Goal: Obtain resource: Download file/media

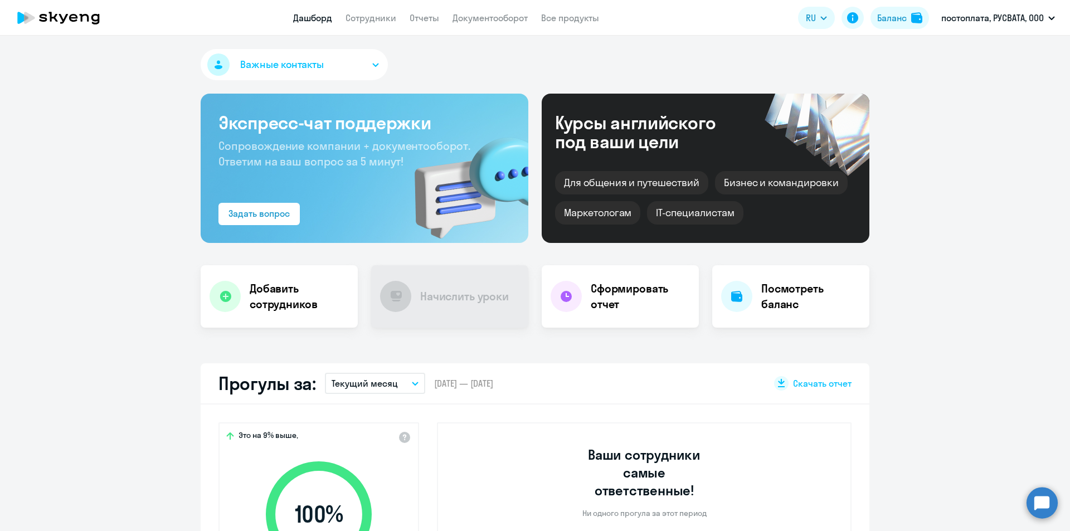
select select "30"
drag, startPoint x: 358, startPoint y: 4, endPoint x: 364, endPoint y: 14, distance: 12.2
click at [358, 4] on app-header "Дашборд Сотрудники Отчеты Документооборот Все продукты Дашборд Сотрудники Отчет…" at bounding box center [535, 18] width 1070 height 36
click at [364, 16] on link "Сотрудники" at bounding box center [370, 17] width 51 height 11
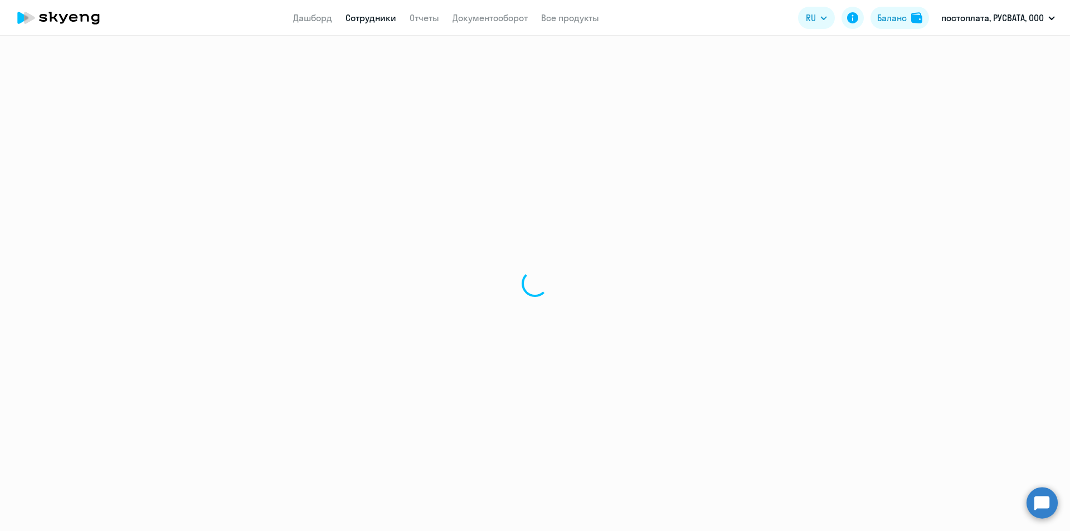
select select "30"
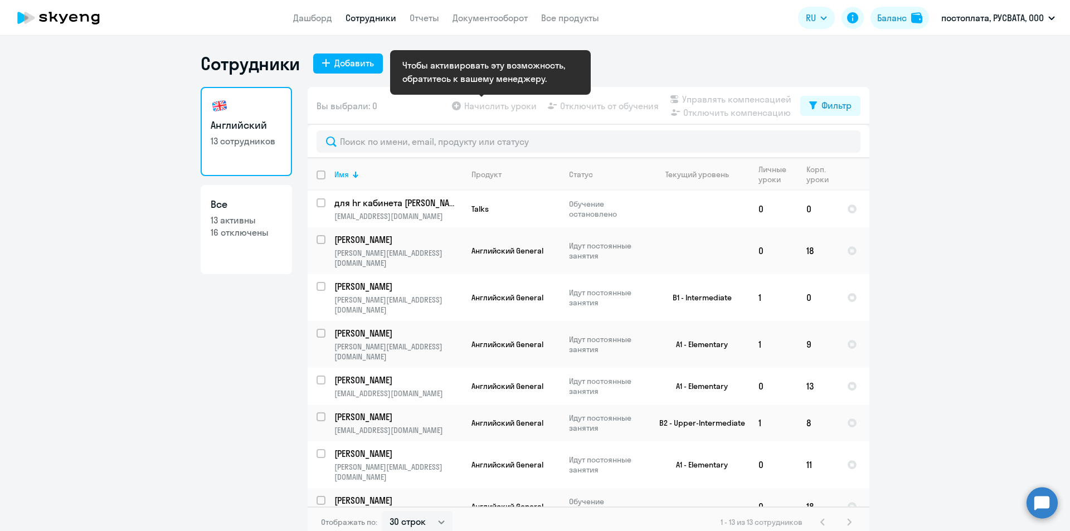
click at [500, 108] on app-table-action-button "Начислить уроки" at bounding box center [493, 105] width 87 height 13
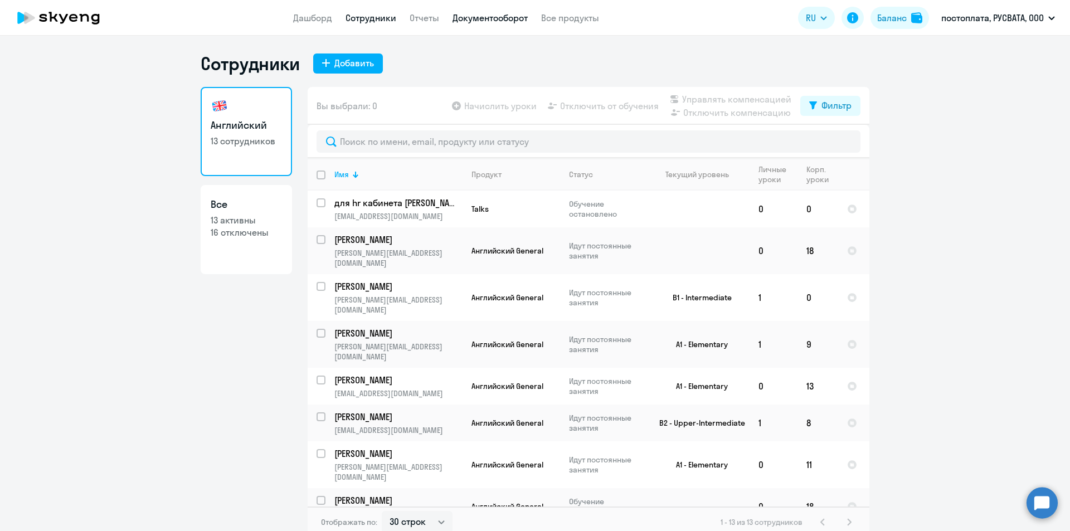
click at [507, 18] on link "Документооборот" at bounding box center [489, 17] width 75 height 11
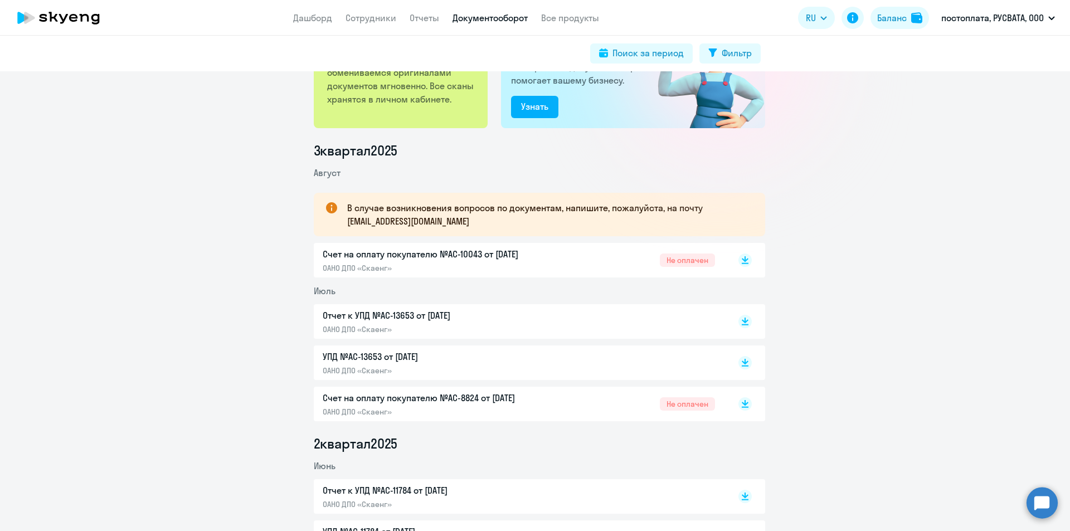
scroll to position [167, 0]
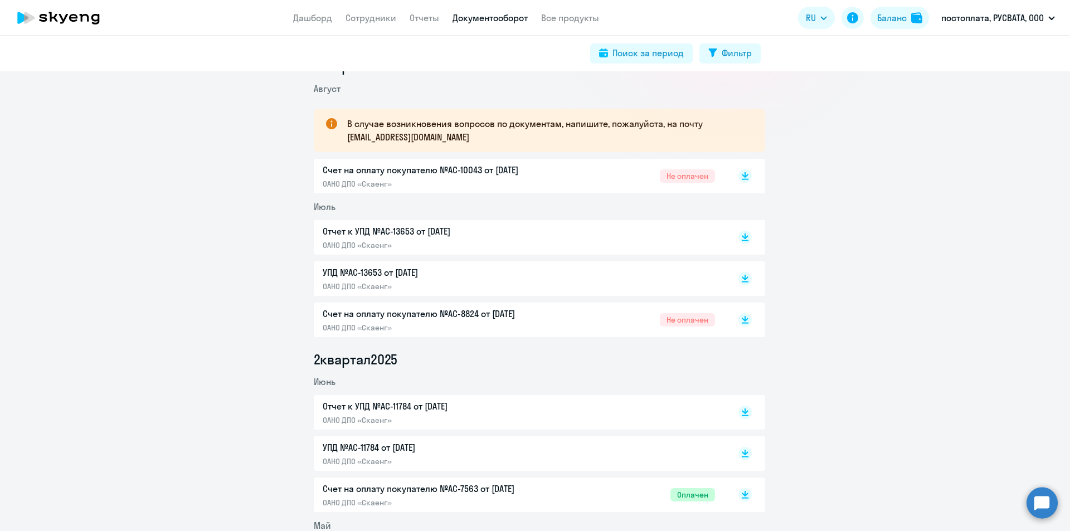
click at [411, 318] on p "Счет на оплату покупателю №AC-8824 от [DATE]" at bounding box center [440, 313] width 234 height 13
click at [739, 172] on rect at bounding box center [744, 175] width 13 height 13
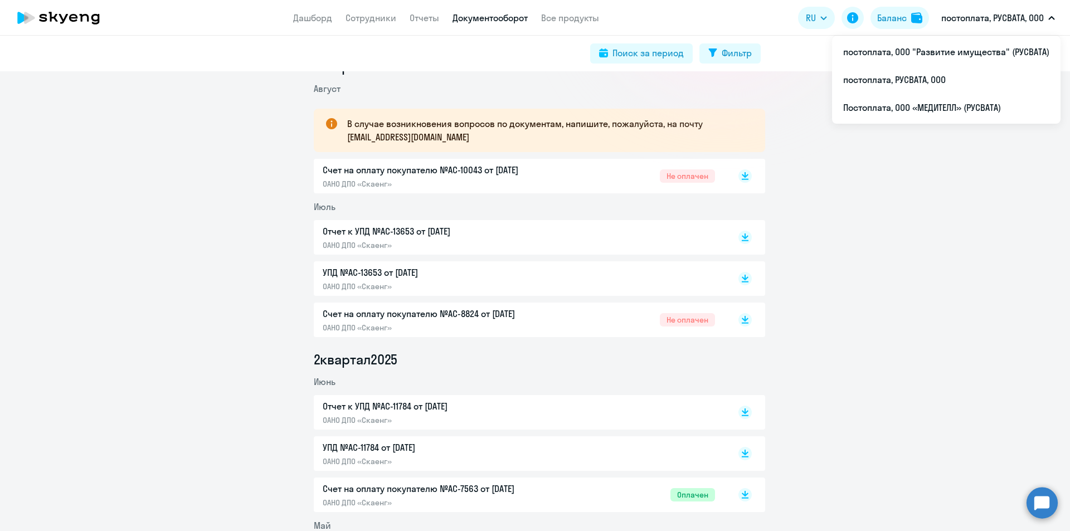
click at [966, 23] on p "постоплата, РУСВАТА, ООО" at bounding box center [992, 17] width 103 height 13
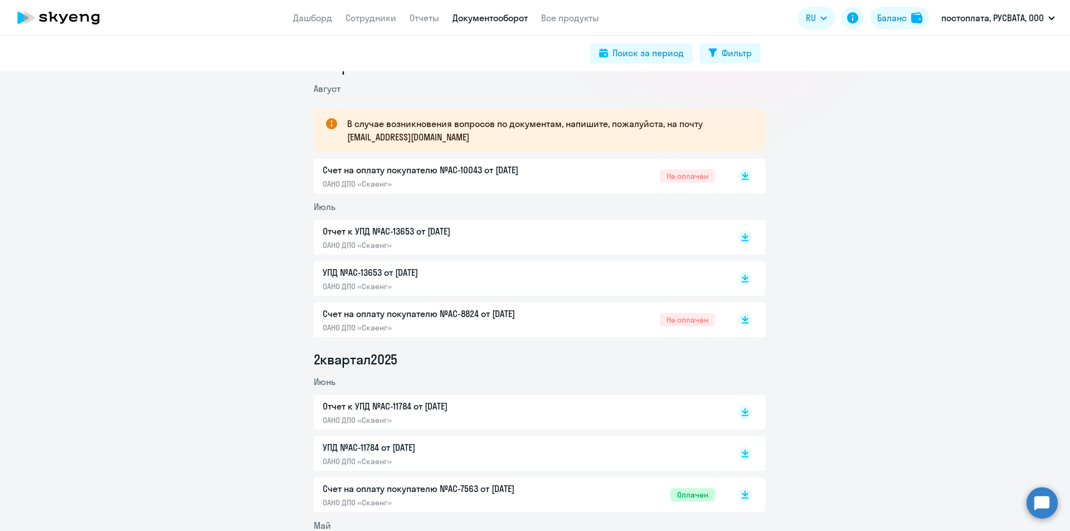
click at [966, 23] on p "постоплата, РУСВАТА, ООО" at bounding box center [992, 17] width 103 height 13
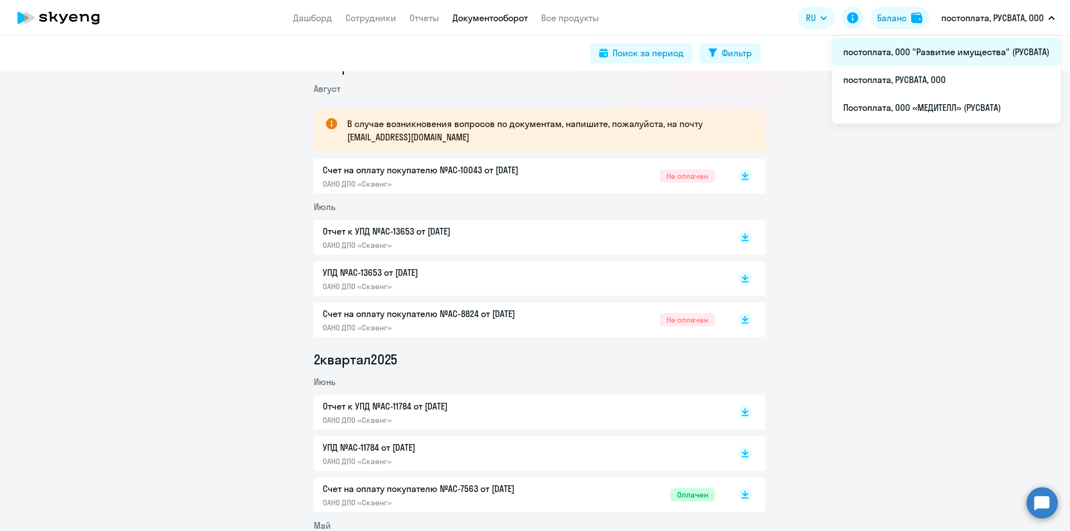
click at [951, 48] on li "постоплата, ООО "Развитие имущества" (РУСВАТА)" at bounding box center [946, 52] width 228 height 28
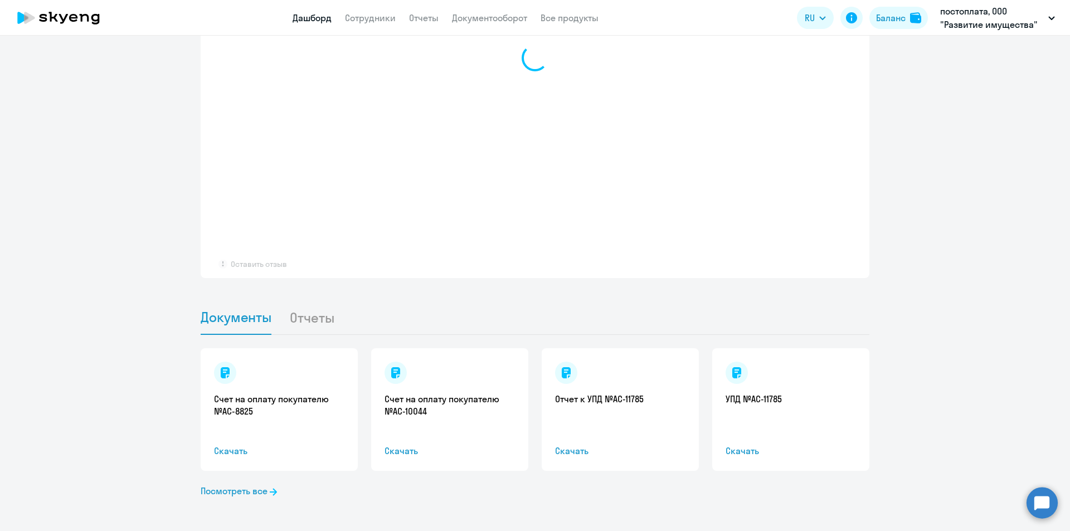
scroll to position [901, 0]
select select "30"
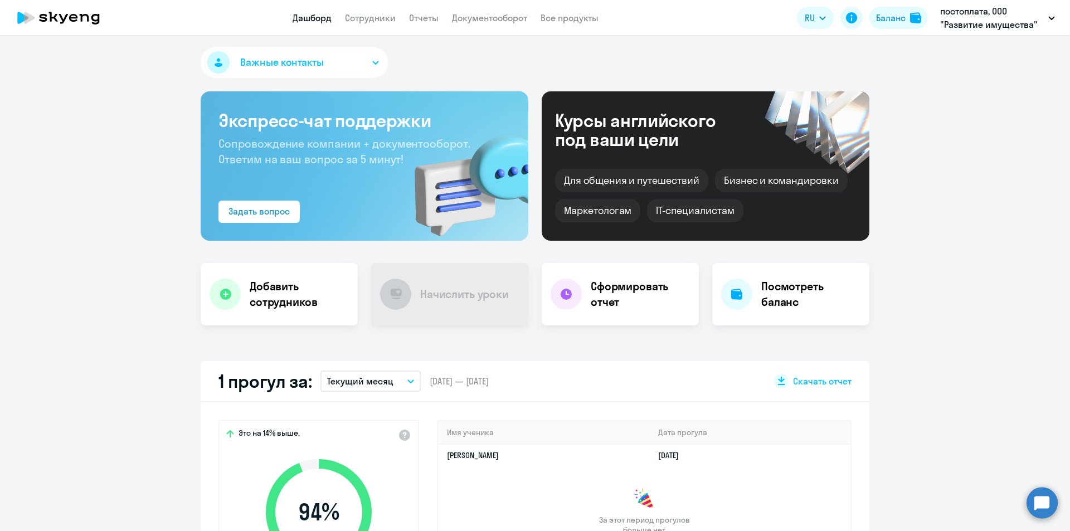
scroll to position [0, 0]
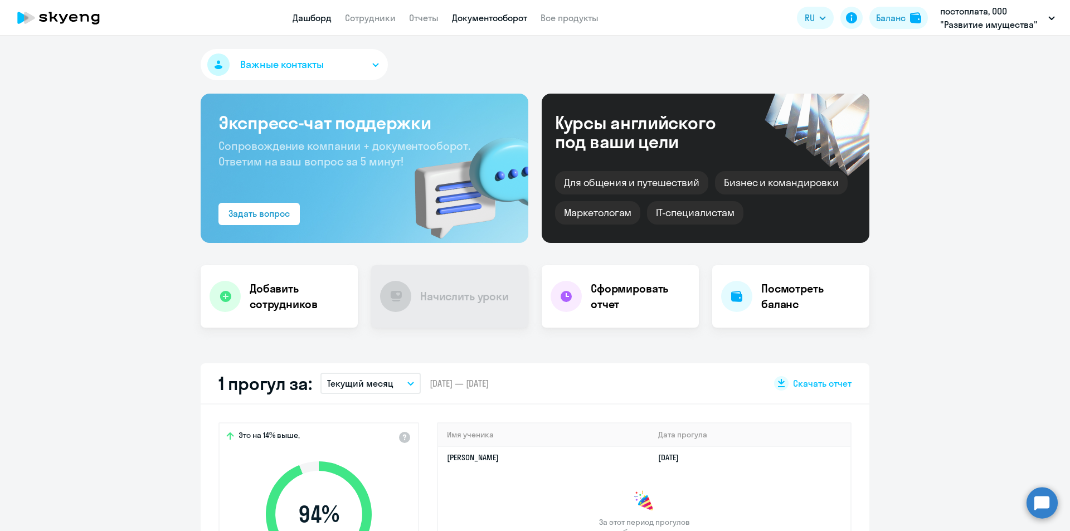
click at [486, 14] on link "Документооборот" at bounding box center [489, 17] width 75 height 11
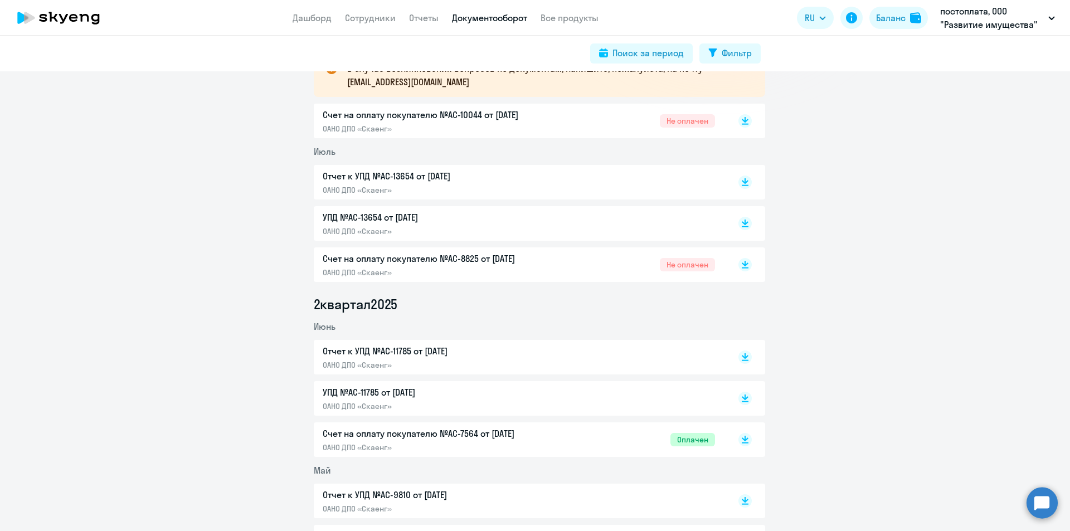
scroll to position [223, 0]
click at [516, 259] on p "Счет на оплату покупателю №AC-8825 от [DATE]" at bounding box center [440, 257] width 234 height 13
click at [486, 117] on p "Счет на оплату покупателю №AC-10044 от [DATE]" at bounding box center [440, 114] width 234 height 13
